Goal: Information Seeking & Learning: Learn about a topic

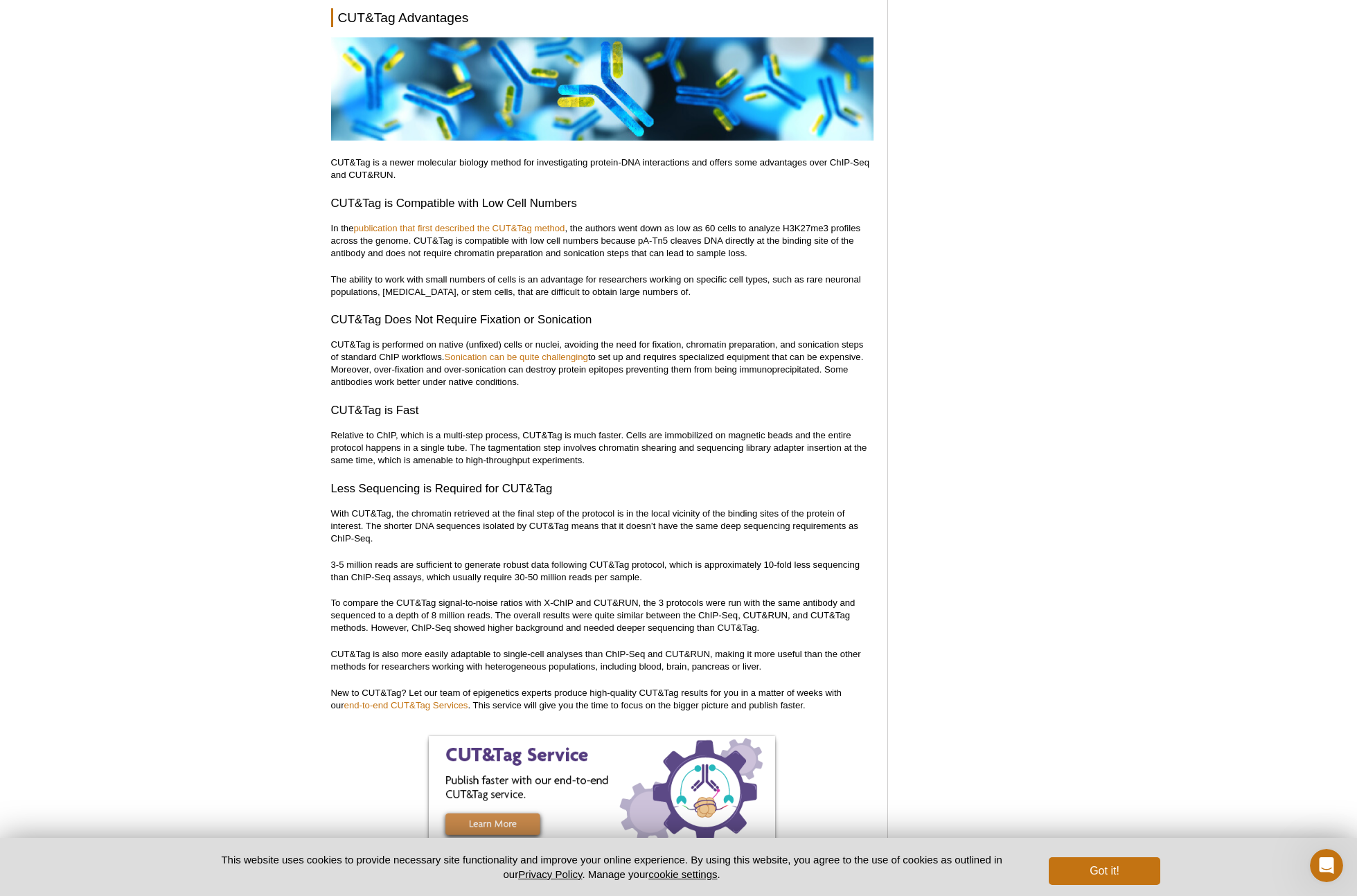
scroll to position [3702, 0]
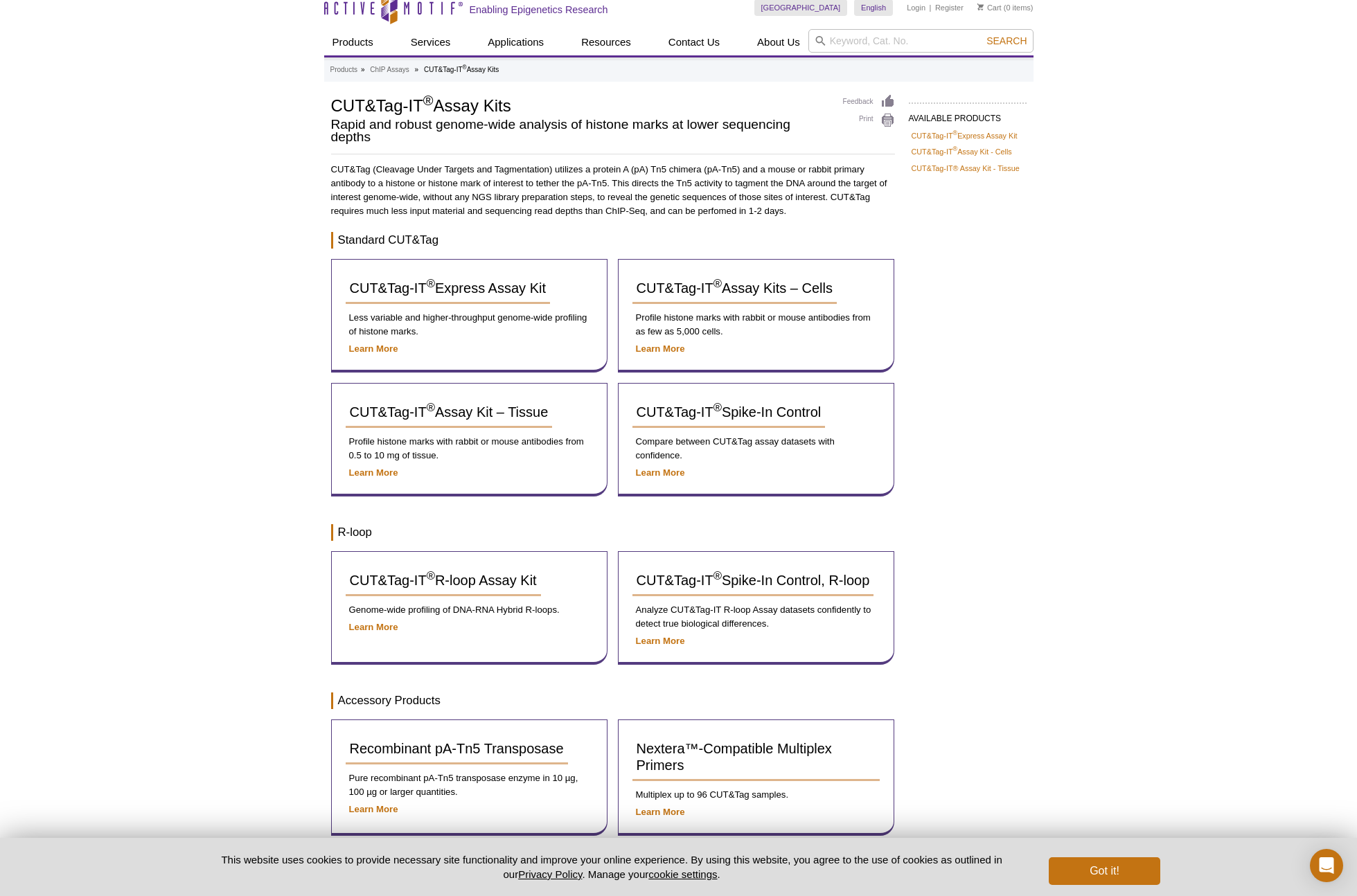
scroll to position [8, 0]
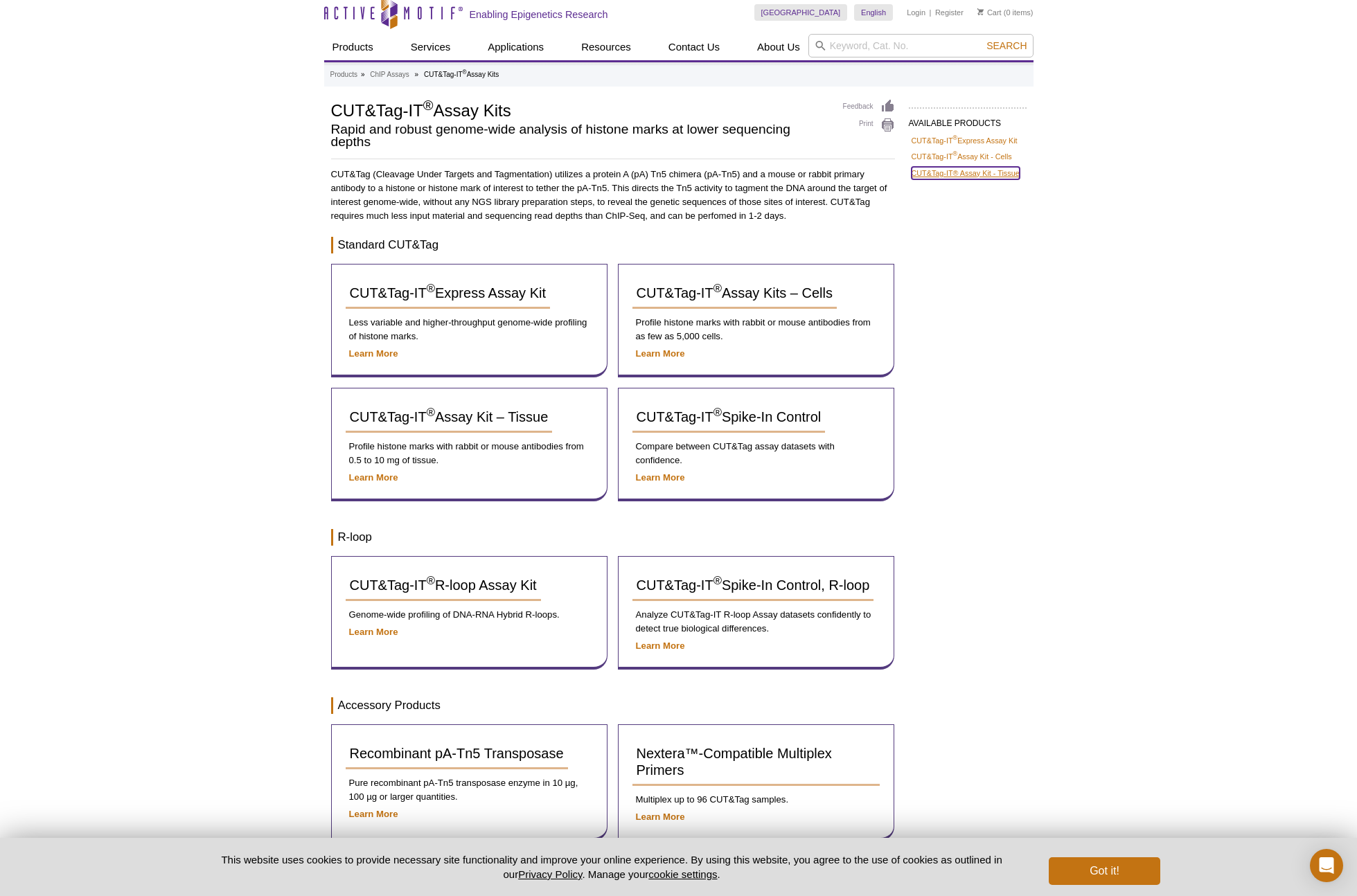
click at [951, 174] on link "CUT&Tag-IT® Assay Kit - Tissue" at bounding box center [965, 173] width 108 height 12
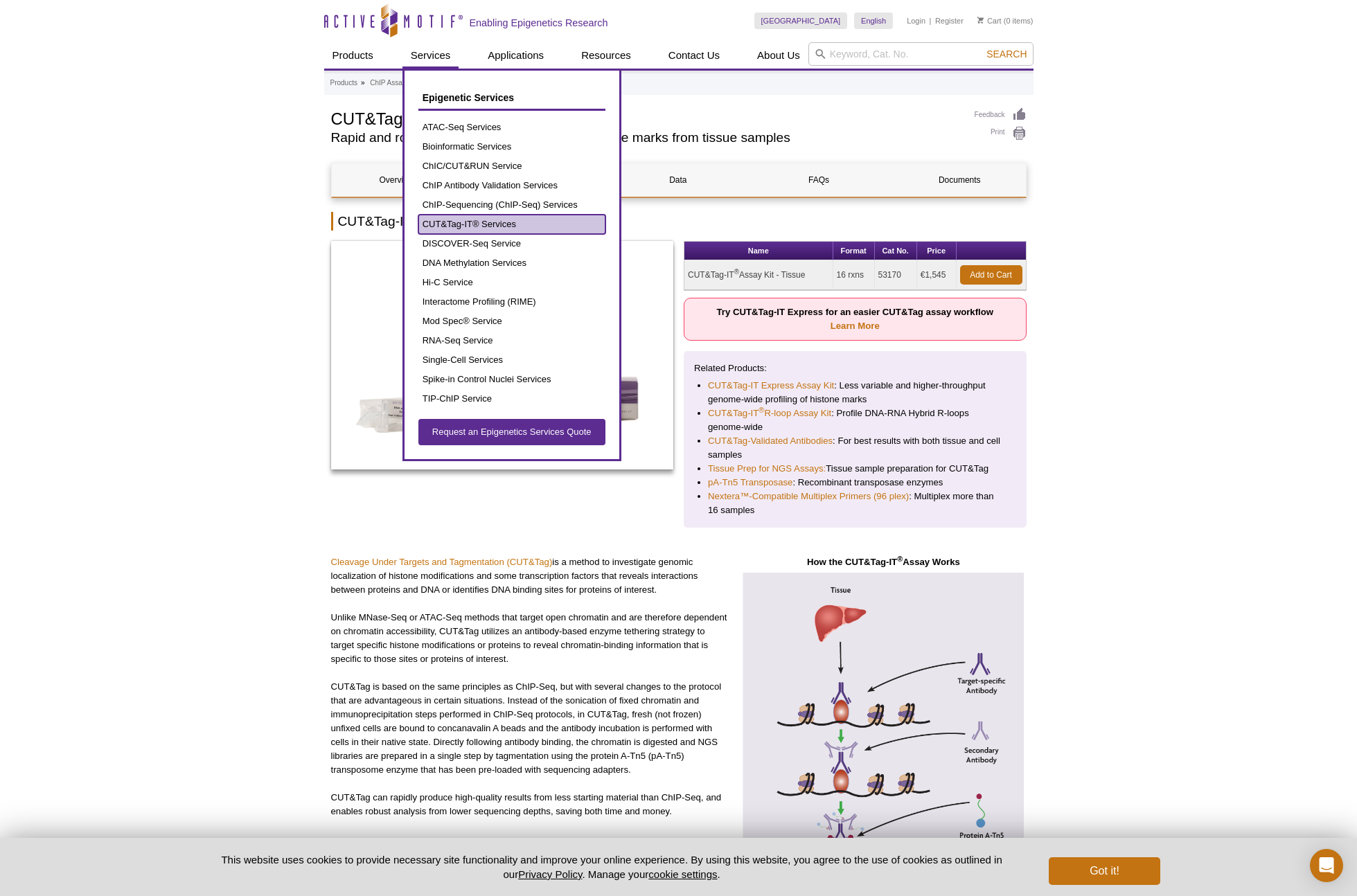
click at [449, 222] on link "CUT&Tag-IT® Services" at bounding box center [511, 224] width 187 height 20
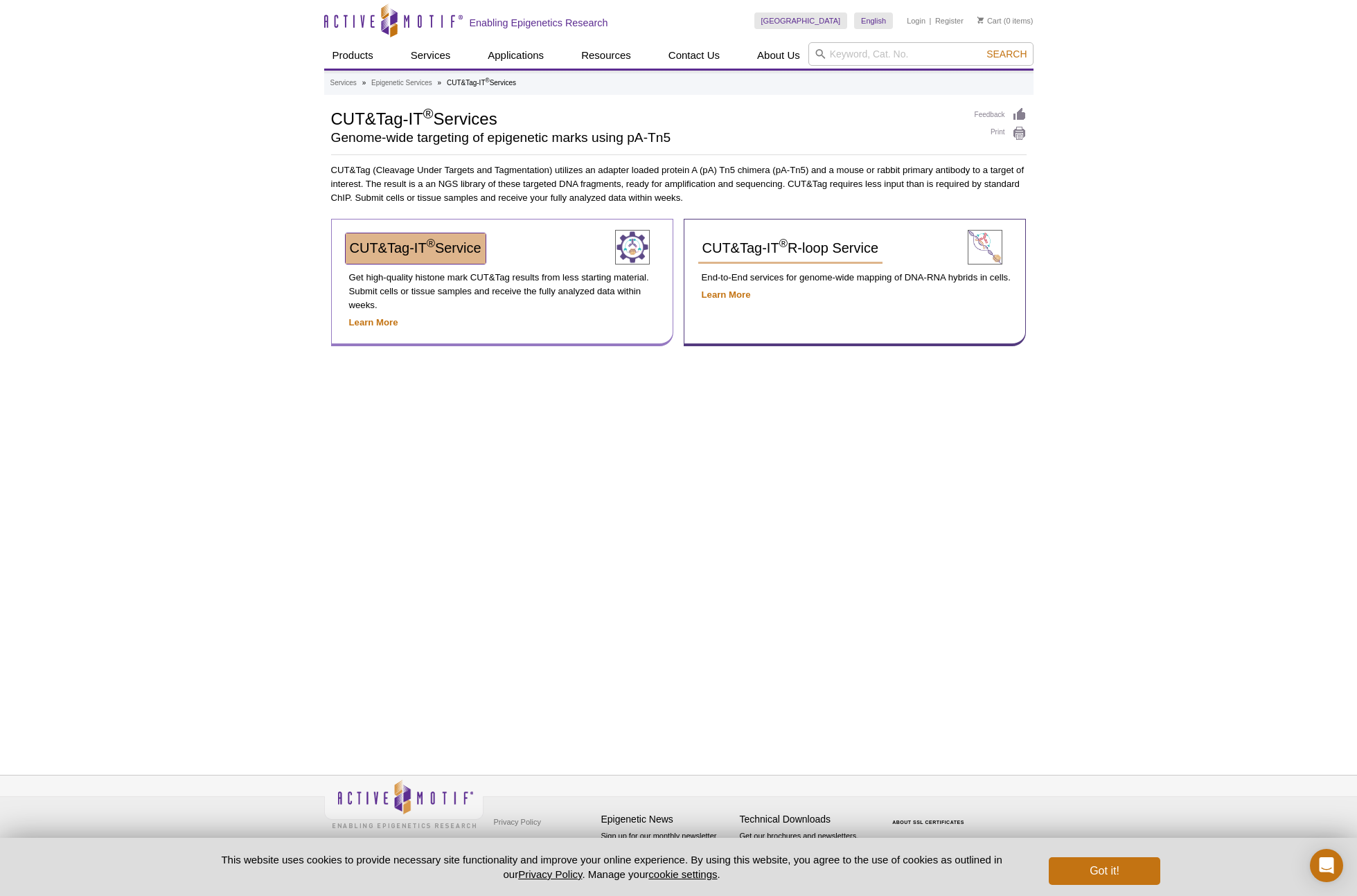
click at [419, 250] on span "CUT&Tag-IT ® Service" at bounding box center [416, 248] width 131 height 15
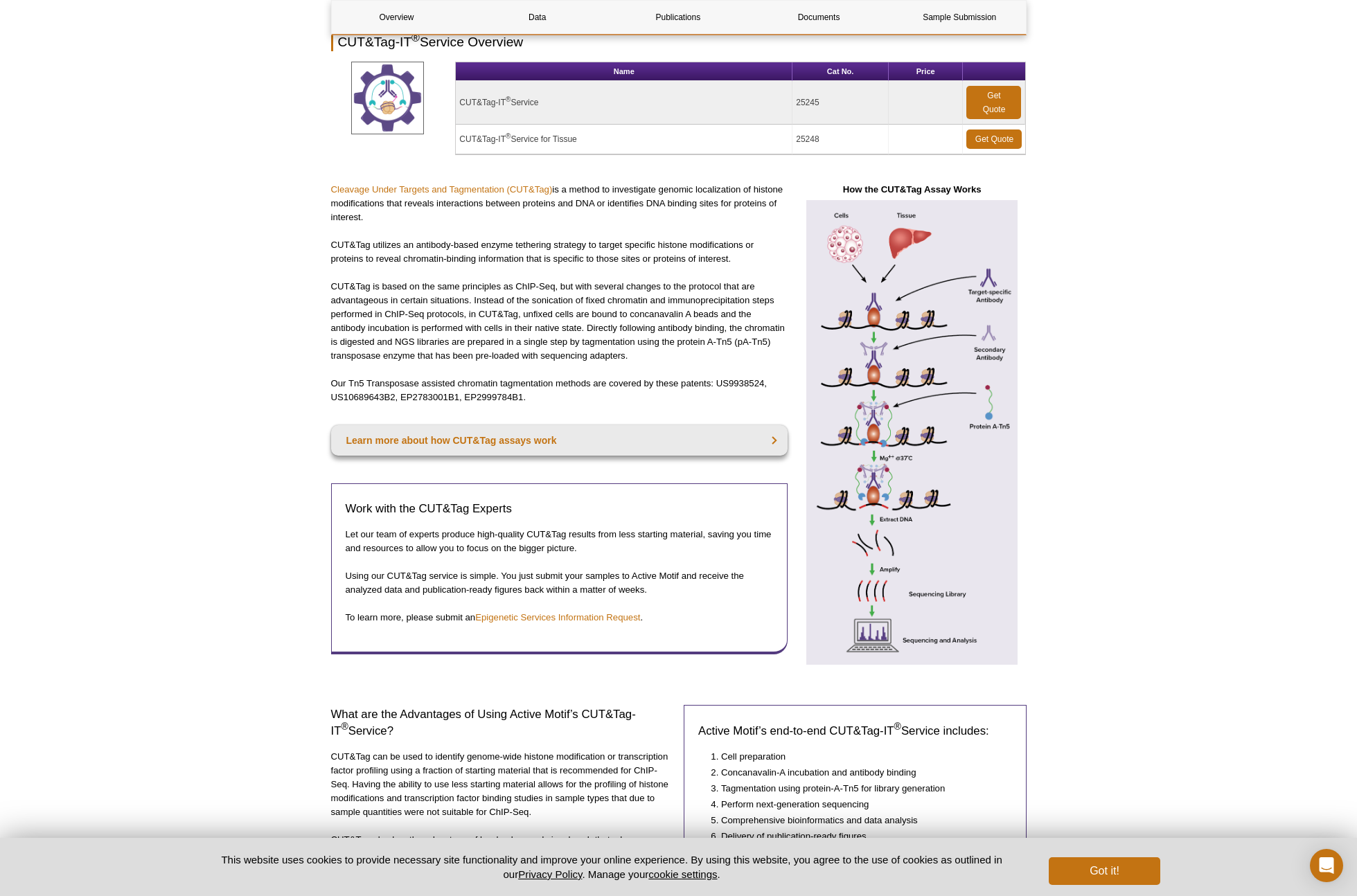
scroll to position [172, 0]
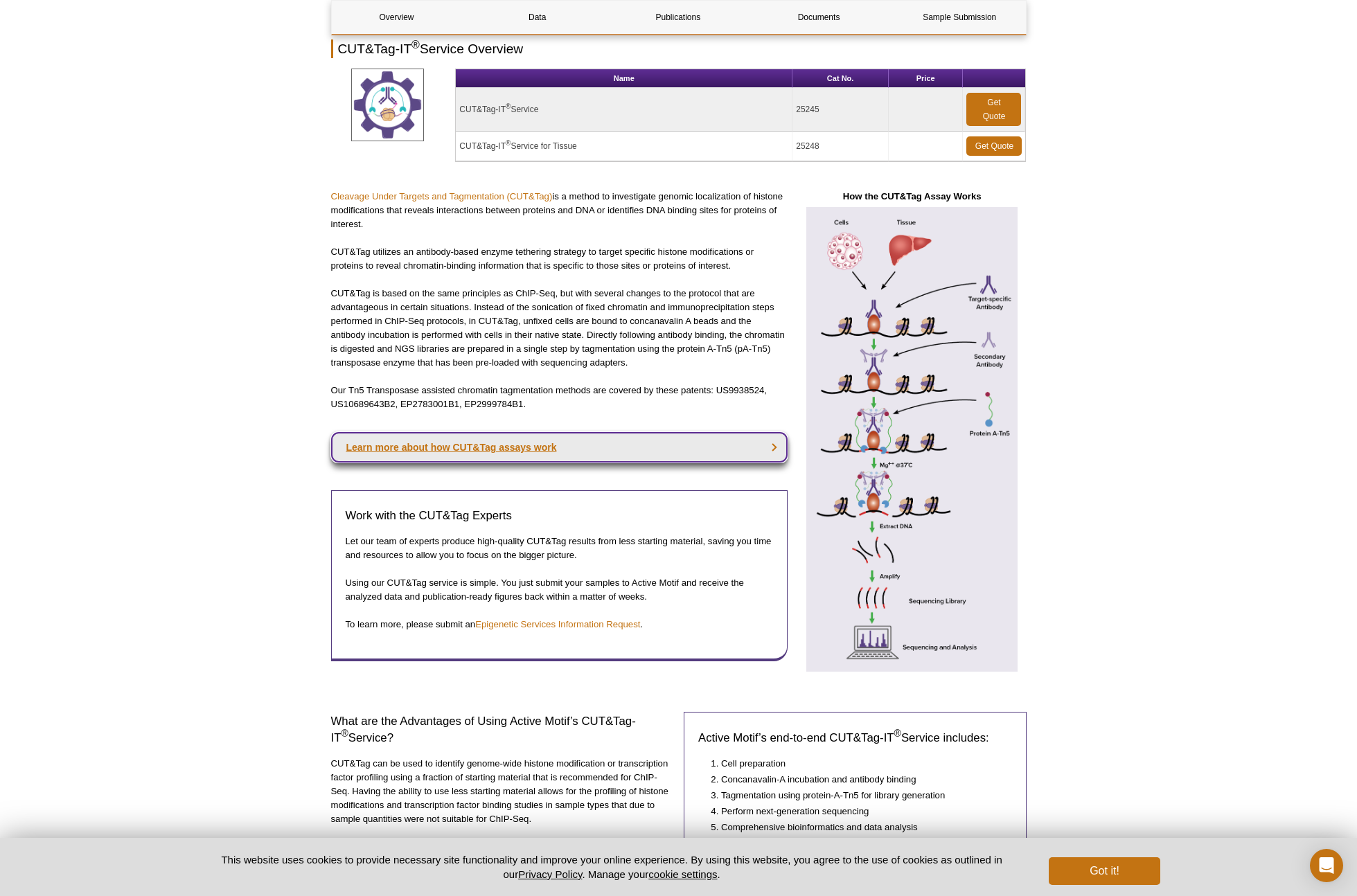
click at [464, 448] on link "Learn more about how CUT&Tag assays work" at bounding box center [559, 448] width 456 height 30
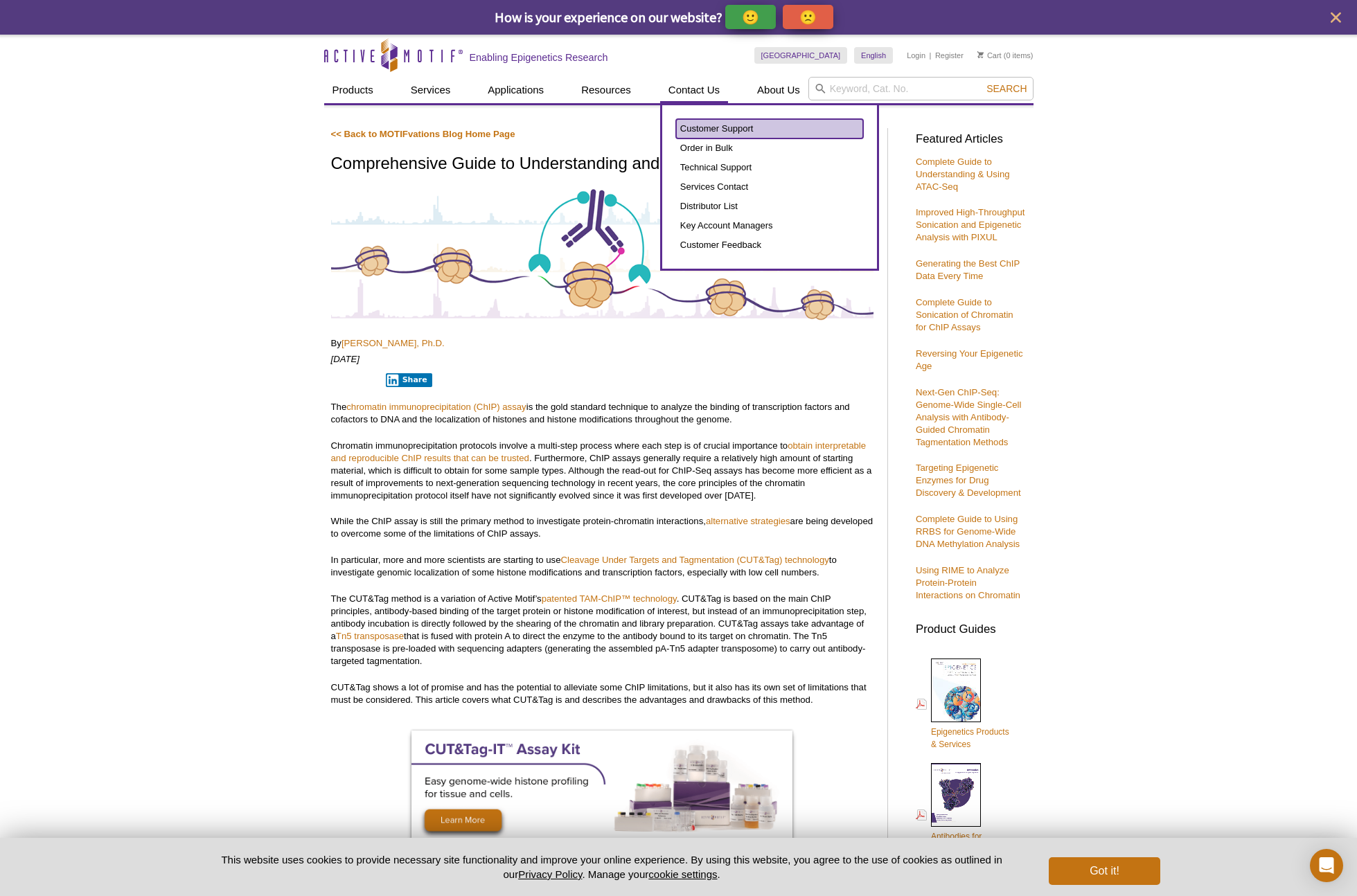
click at [700, 126] on link "Customer Support" at bounding box center [769, 129] width 187 height 20
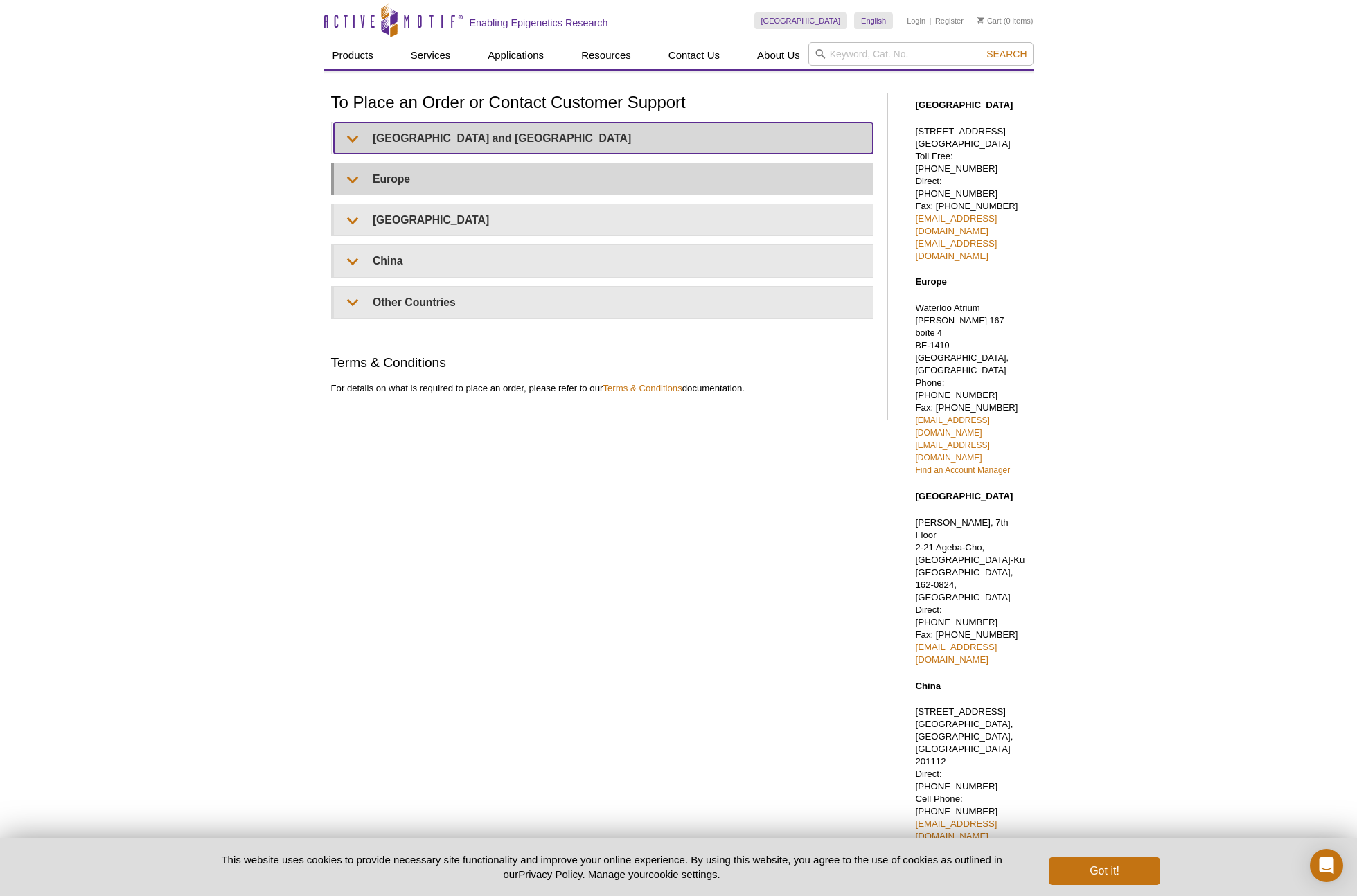
click at [423, 154] on summary "United States and Canada" at bounding box center [603, 138] width 539 height 31
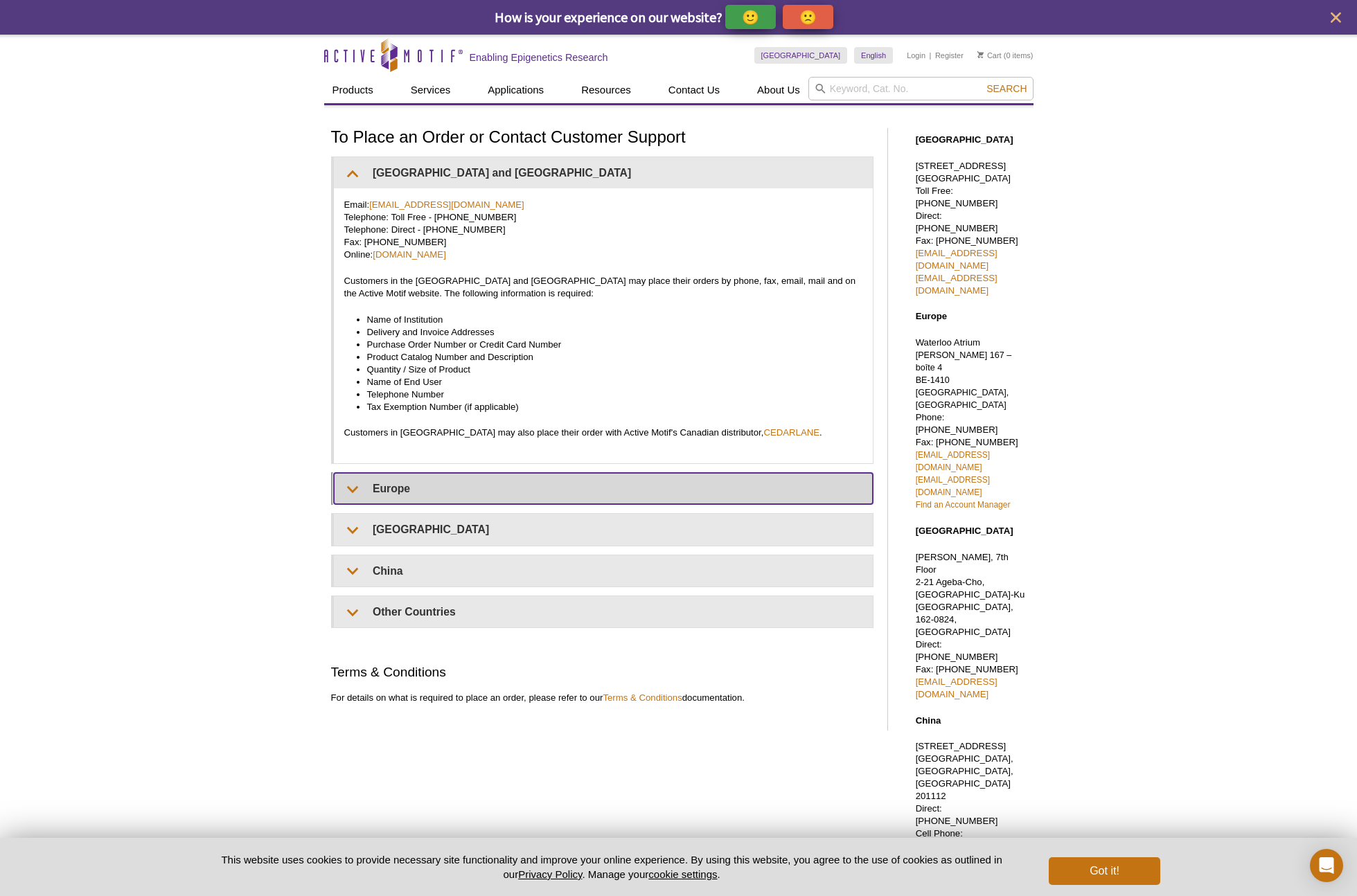
click at [373, 493] on summary "Europe" at bounding box center [603, 488] width 539 height 31
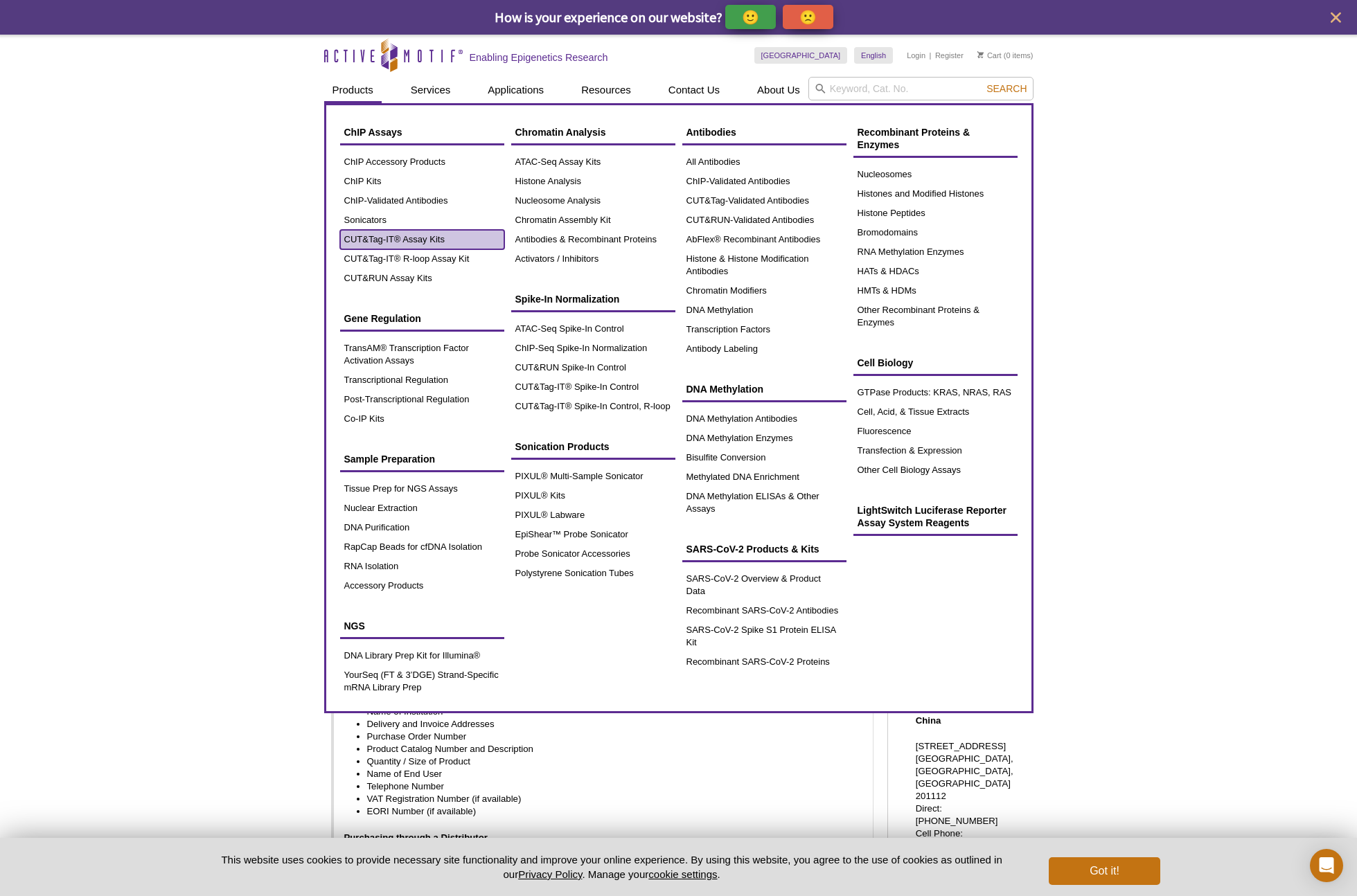
click at [387, 237] on link "CUT&Tag-IT® Assay Kits" at bounding box center [421, 239] width 164 height 20
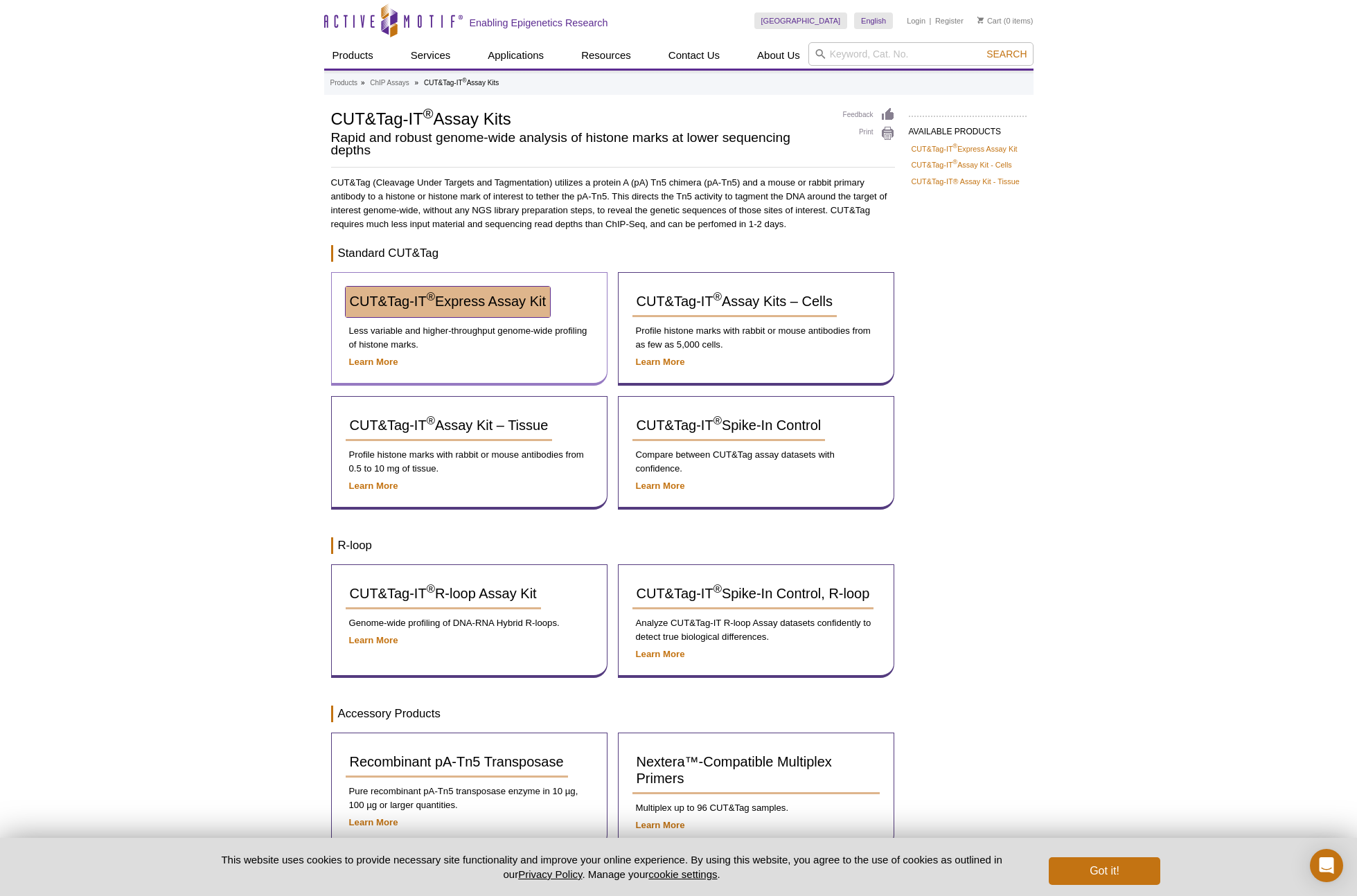
click at [414, 311] on link "CUT&Tag-IT ® Express Assay Kit" at bounding box center [448, 302] width 205 height 30
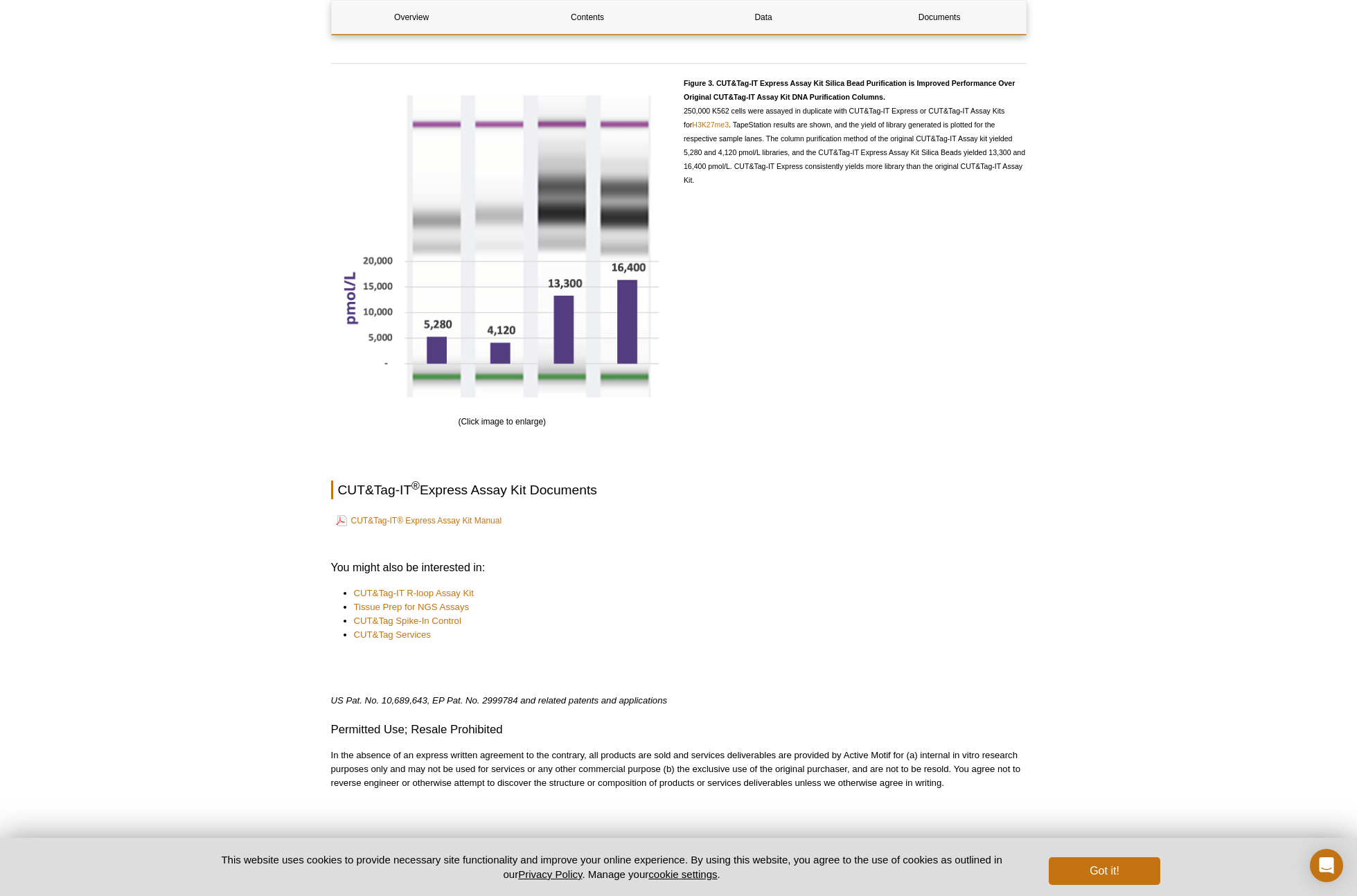
scroll to position [1891, 0]
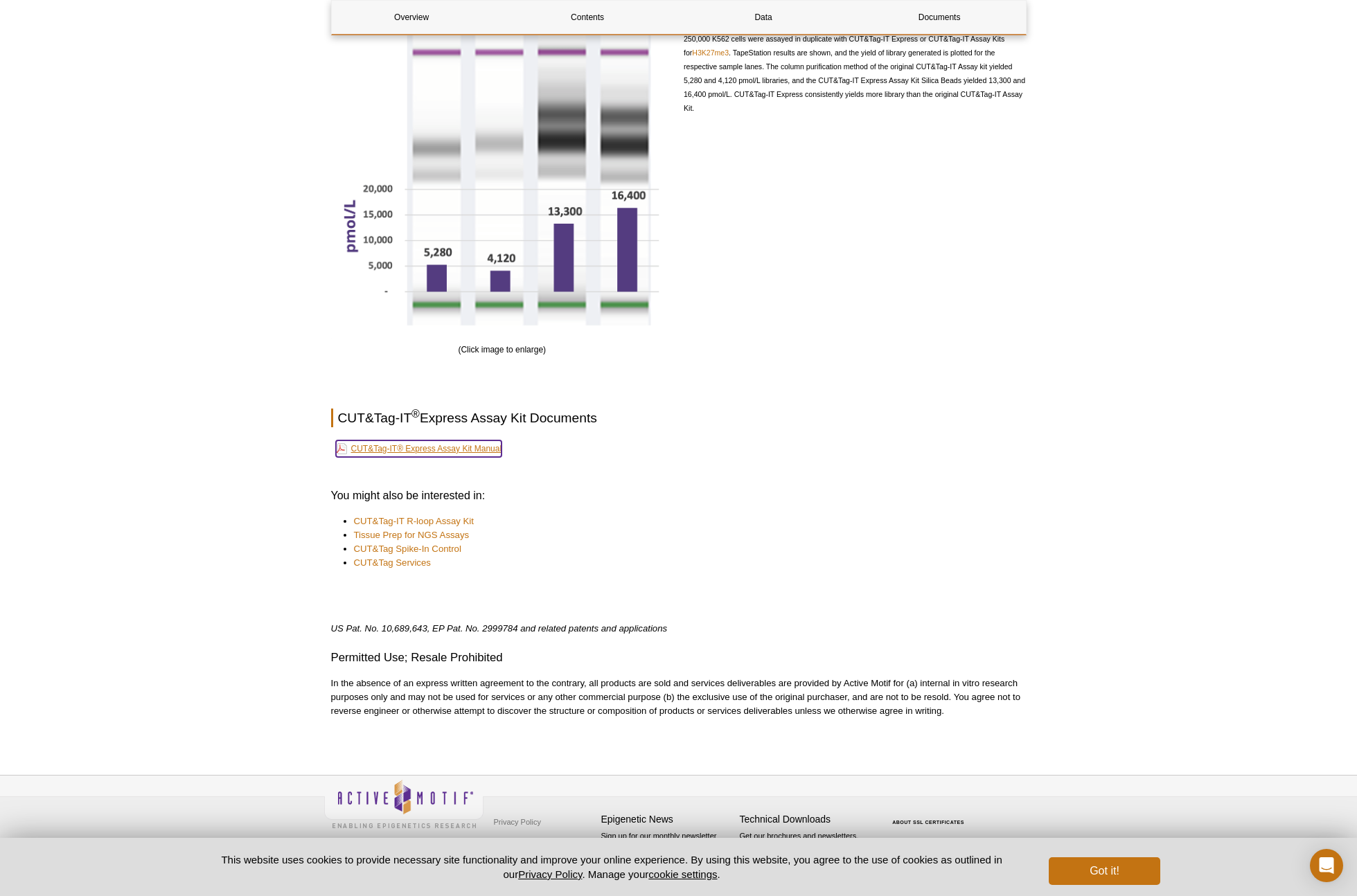
click at [419, 448] on link "CUT&Tag-IT® Express Assay Kit Manual" at bounding box center [419, 448] width 166 height 17
click at [394, 520] on link "CUT&Tag-IT R-loop Assay Kit" at bounding box center [414, 521] width 120 height 14
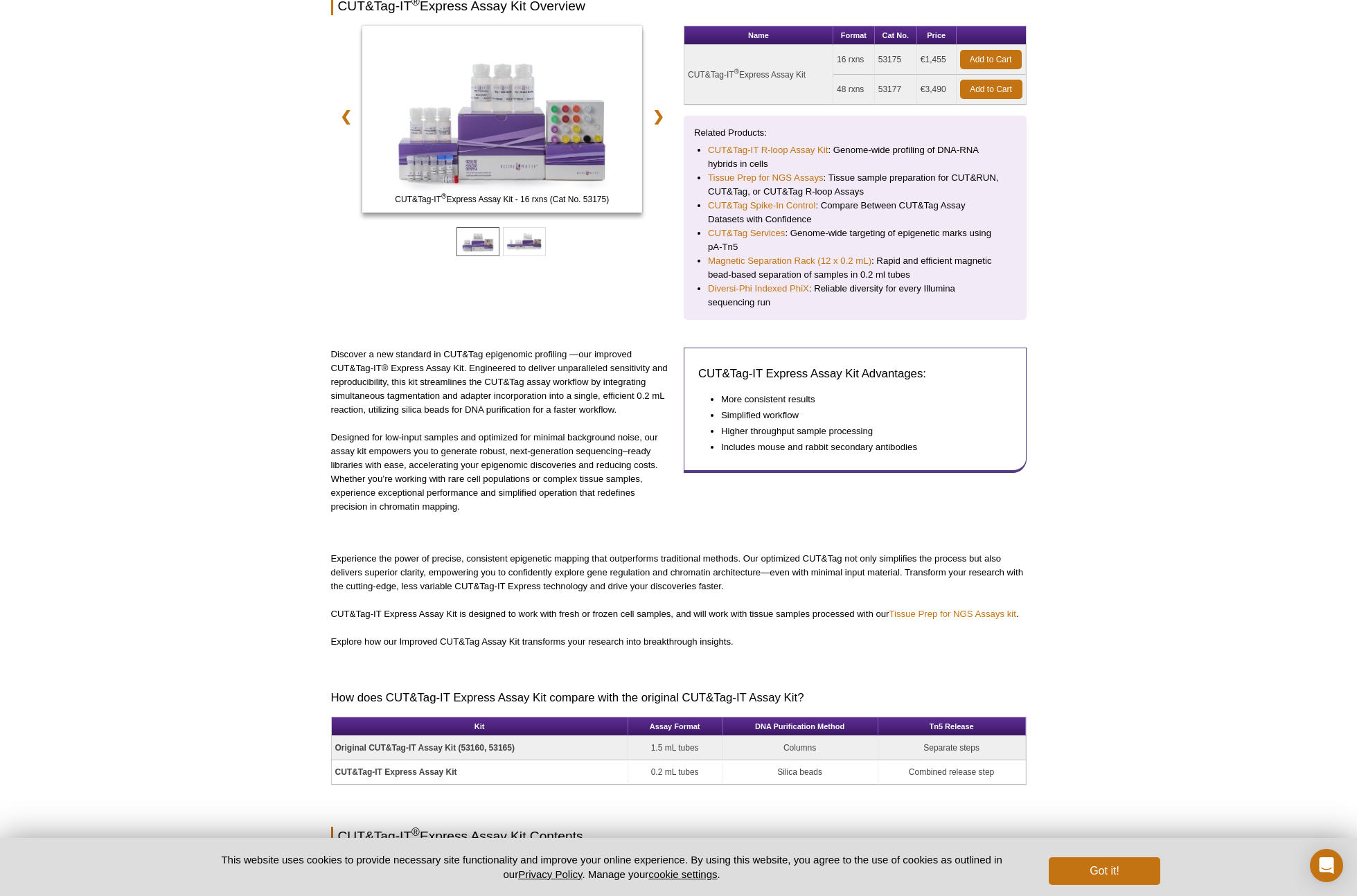
scroll to position [0, 0]
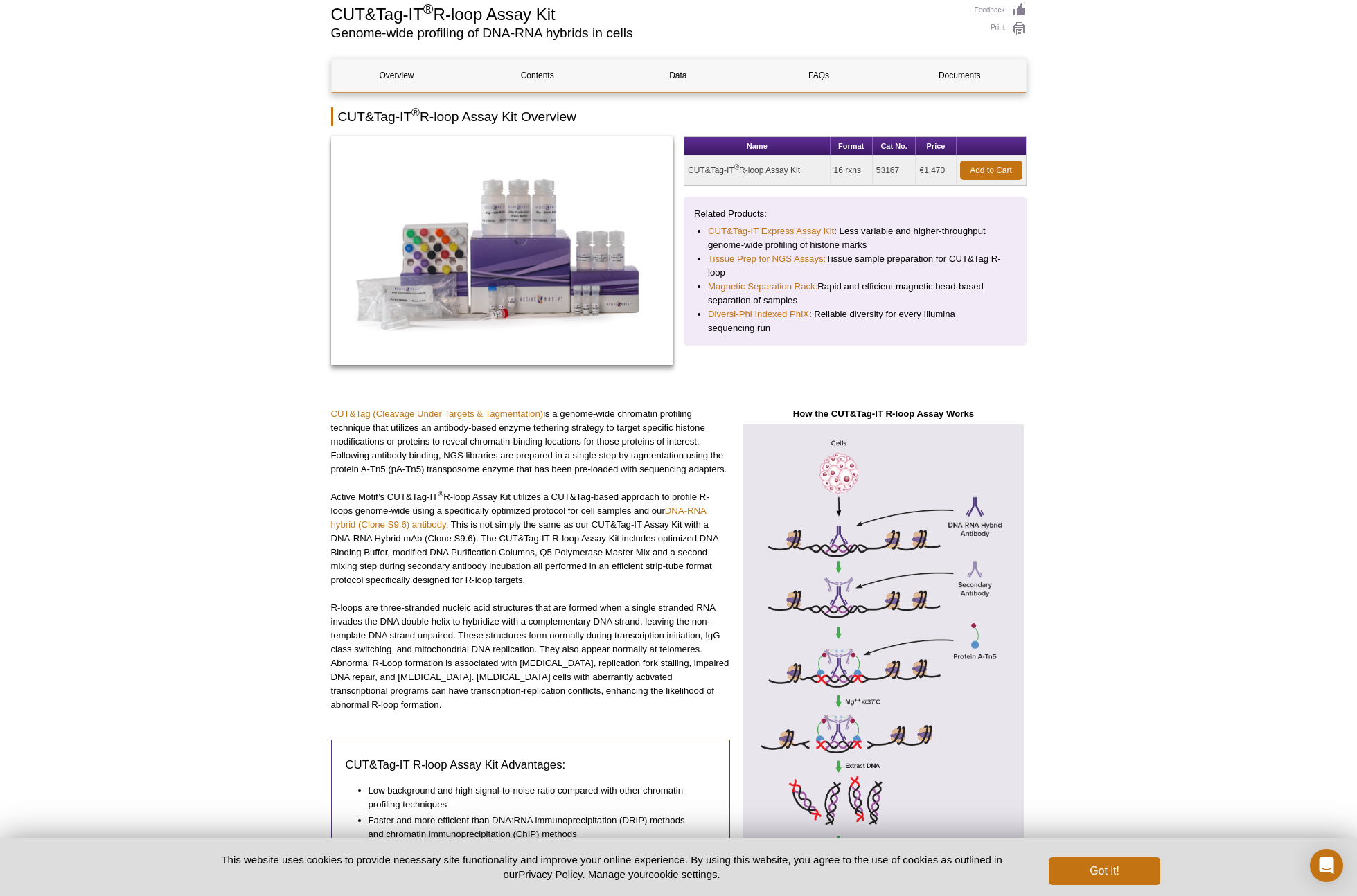
scroll to position [113, 0]
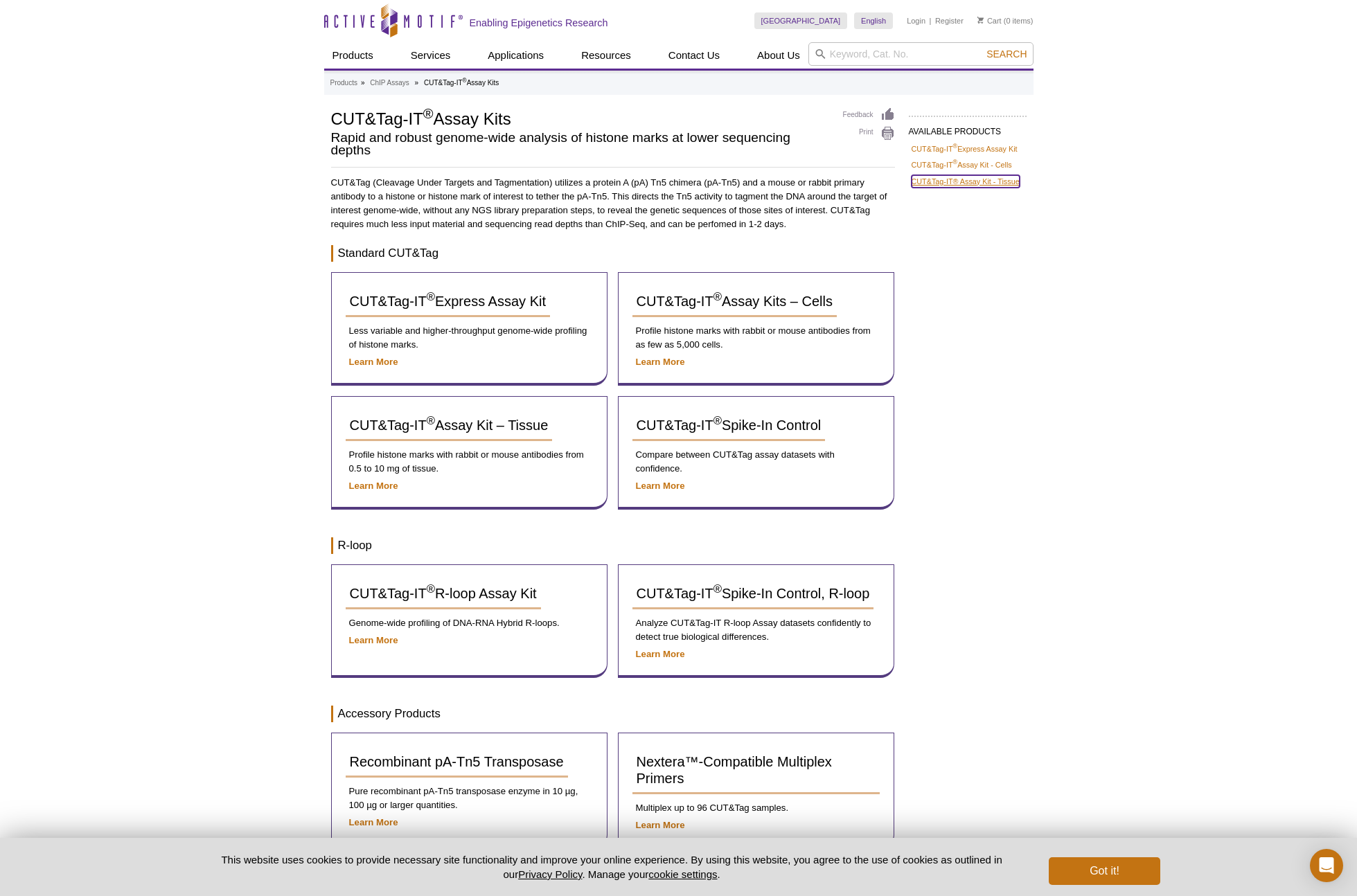
click at [1009, 179] on link "CUT&Tag-IT® Assay Kit - Tissue" at bounding box center [965, 181] width 108 height 12
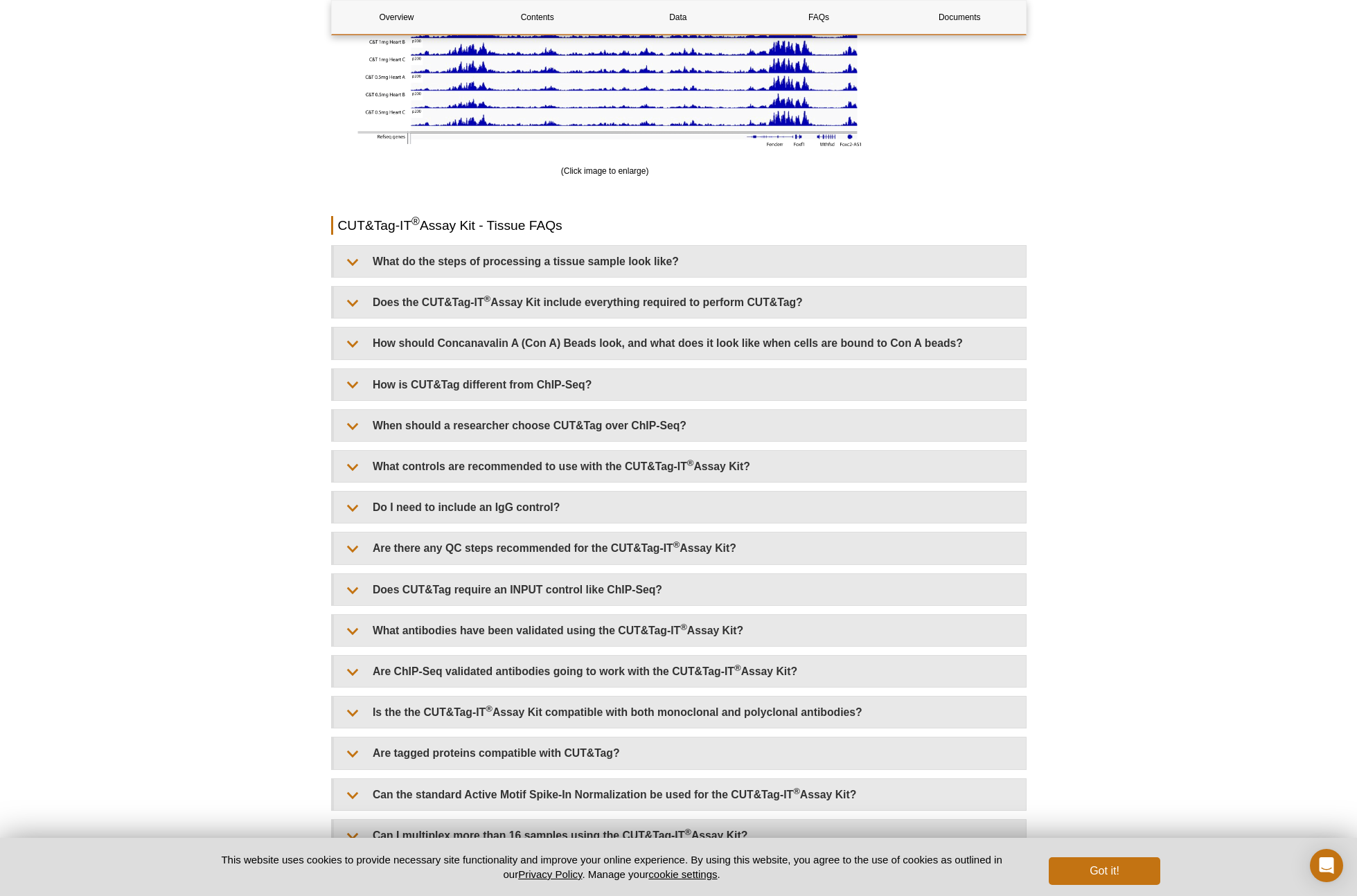
scroll to position [2969, 0]
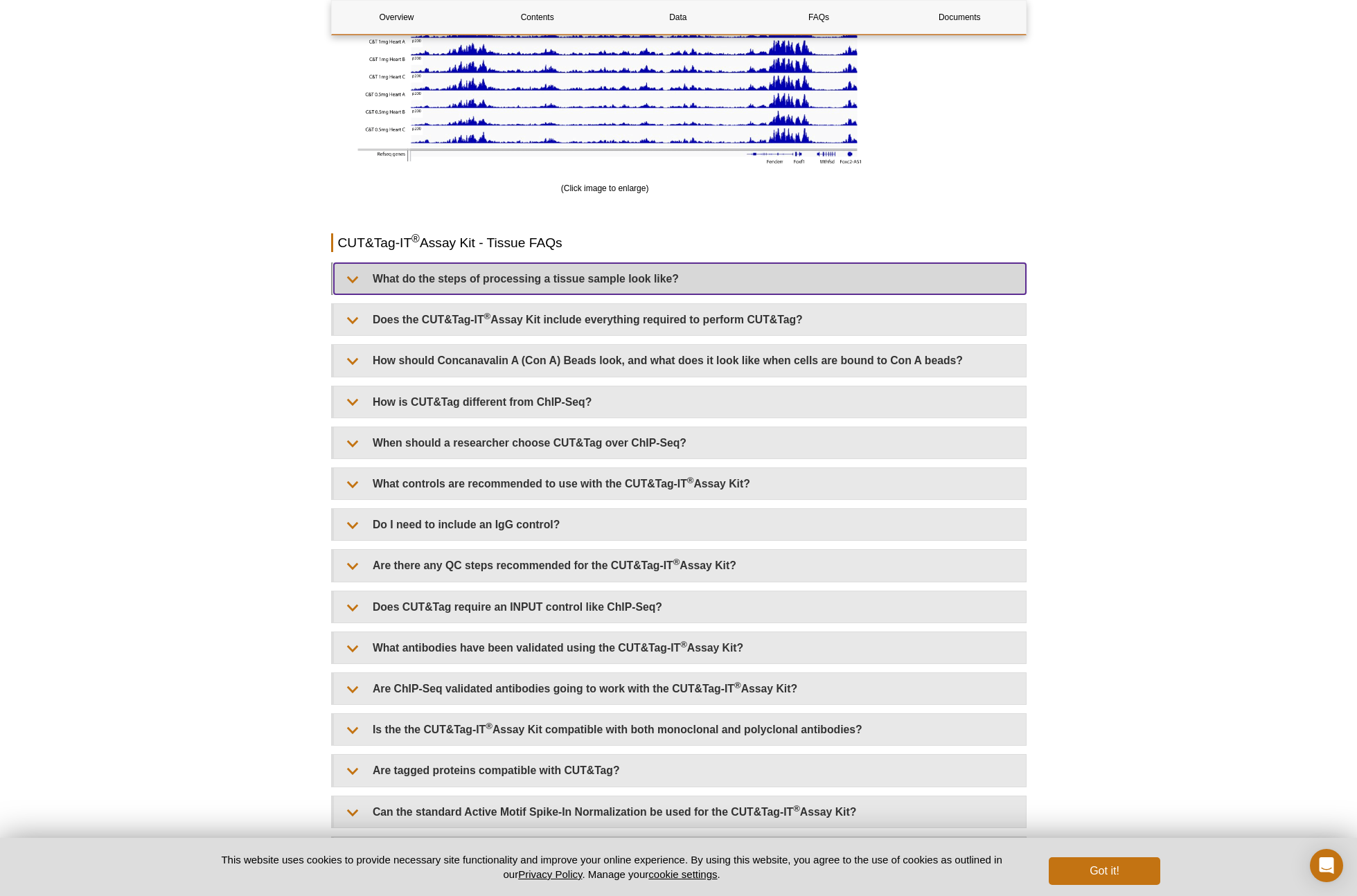
click at [363, 281] on summary "What do the steps of processing a tissue sample look like?" at bounding box center [679, 278] width 692 height 31
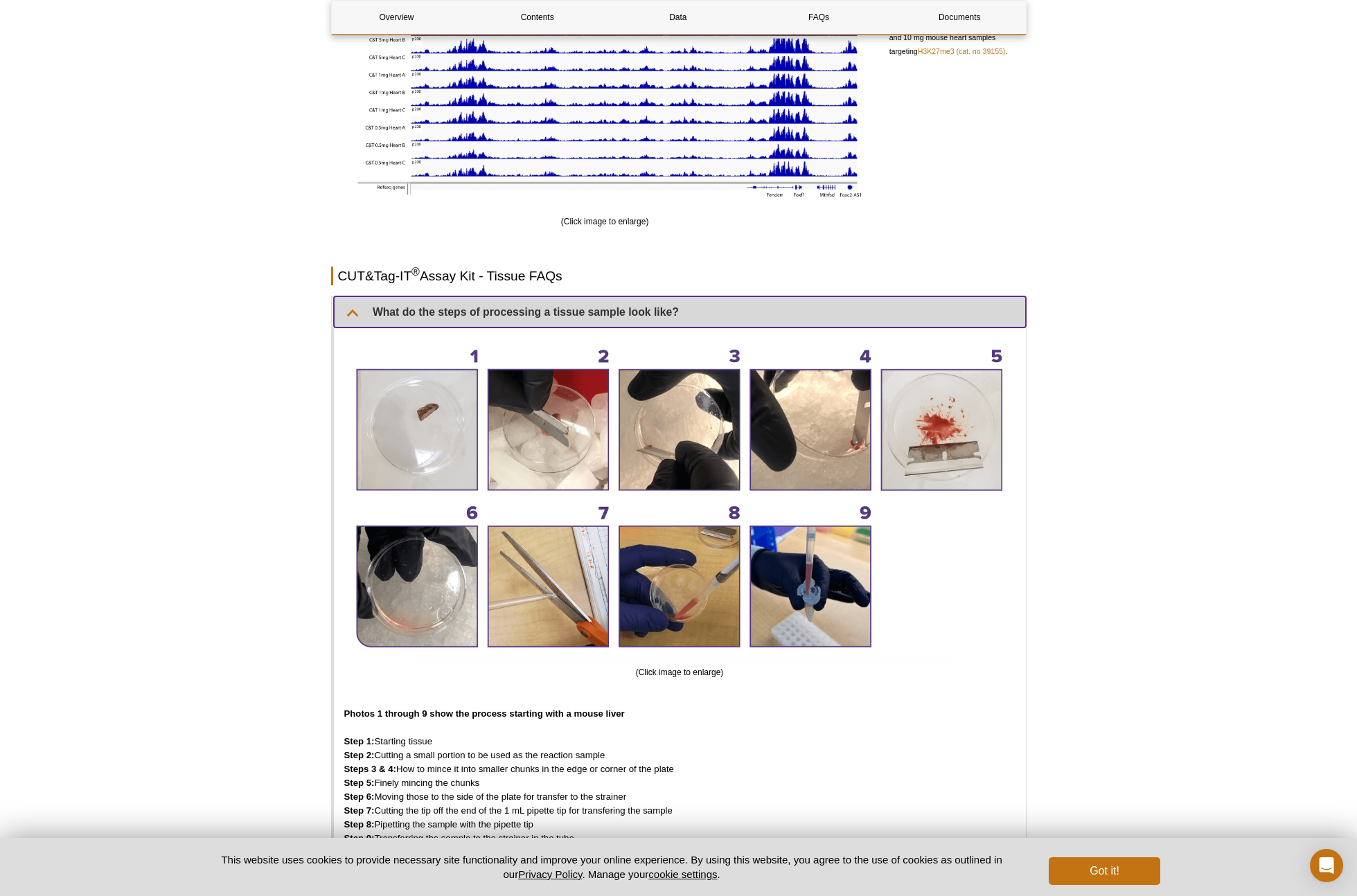
scroll to position [2908, 0]
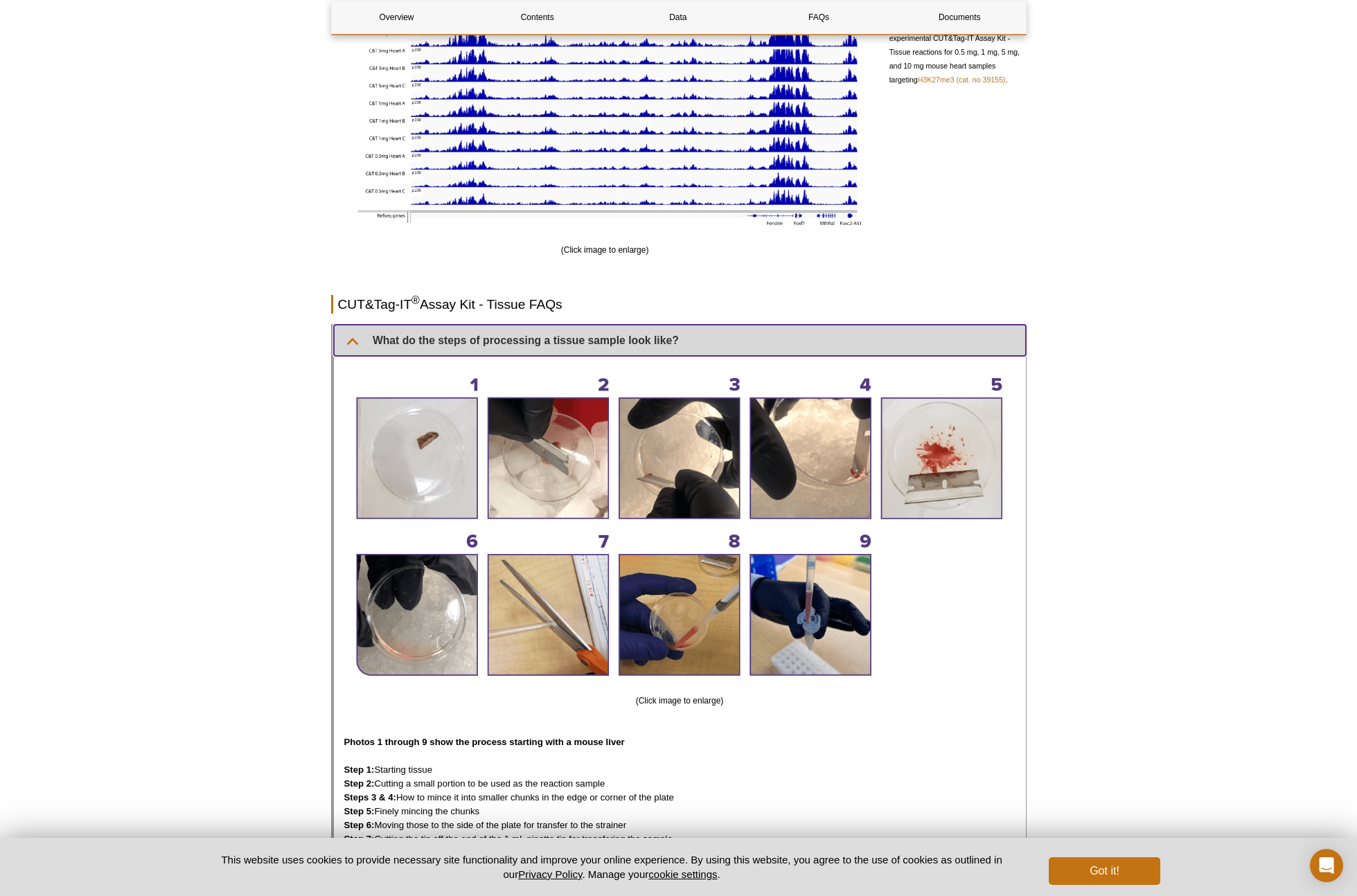
click at [358, 337] on summary "What do the steps of processing a tissue sample look like?" at bounding box center [679, 340] width 692 height 31
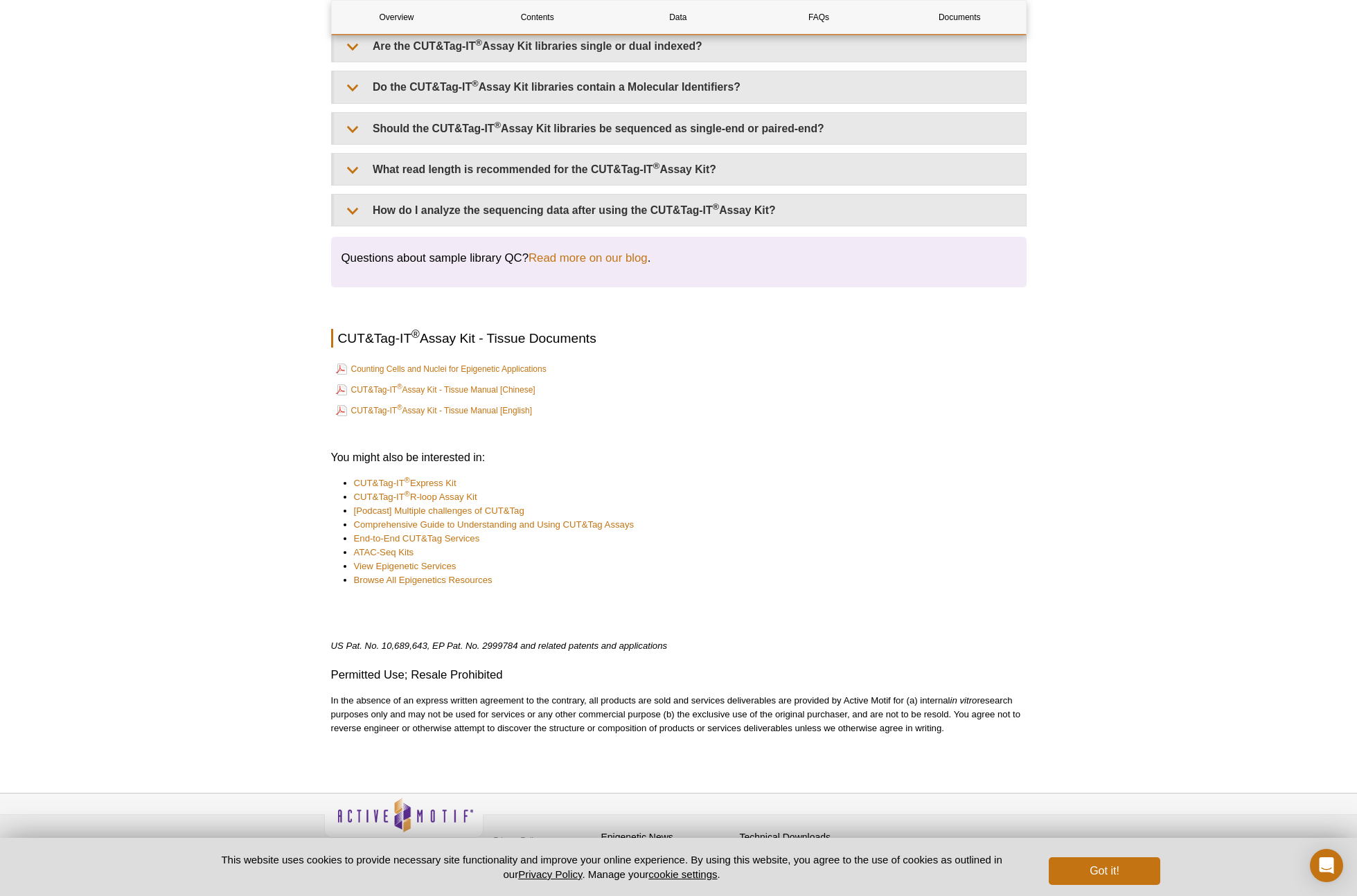
scroll to position [3876, 0]
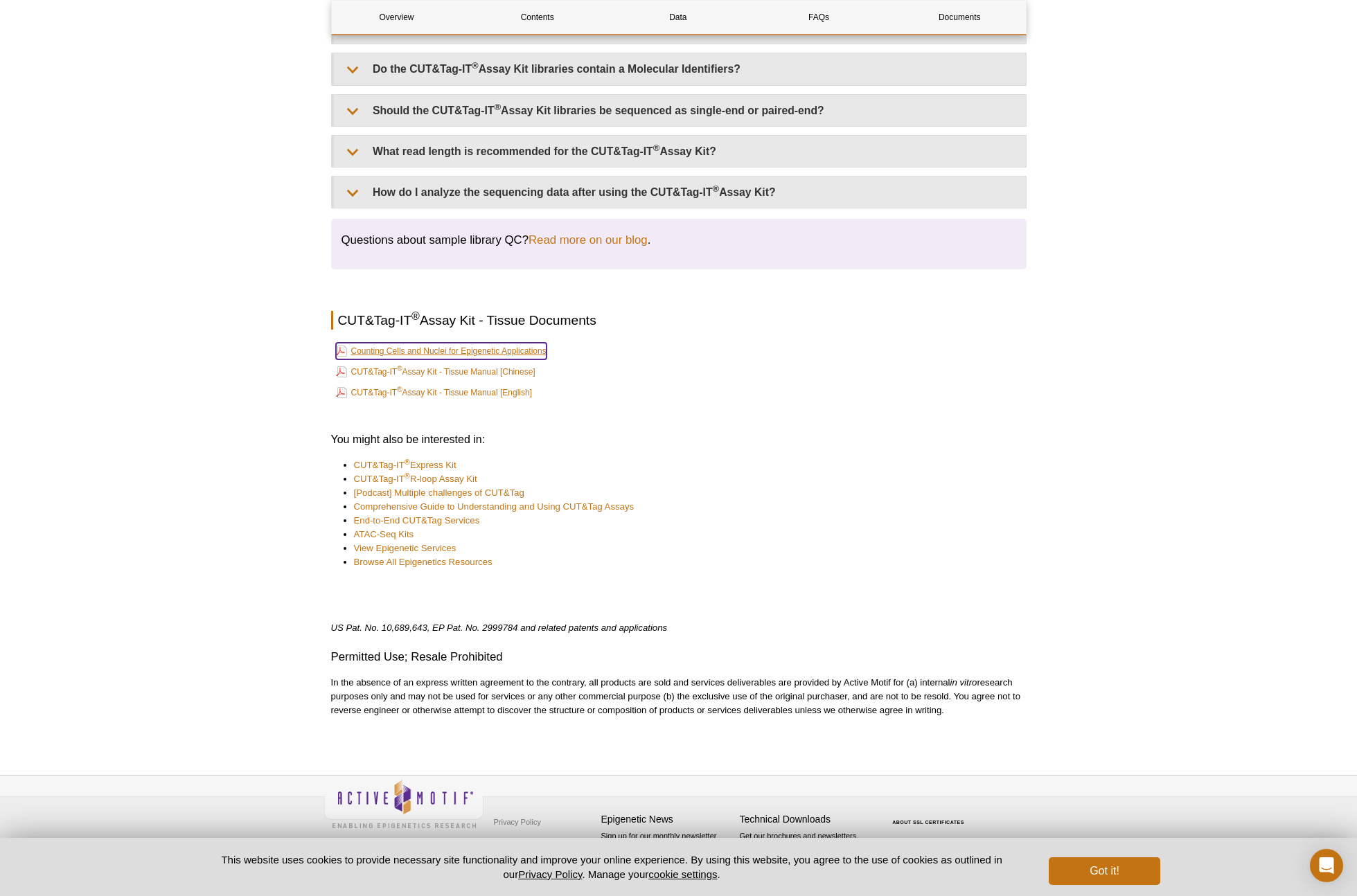
click at [437, 350] on link "Counting Cells and Nuclei for Epigenetic Applications" at bounding box center [441, 351] width 210 height 17
click at [486, 392] on link "CUT&Tag-IT ® Assay Kit - Tissue Manual [English]" at bounding box center [434, 393] width 196 height 17
